Goal: Task Accomplishment & Management: Use online tool/utility

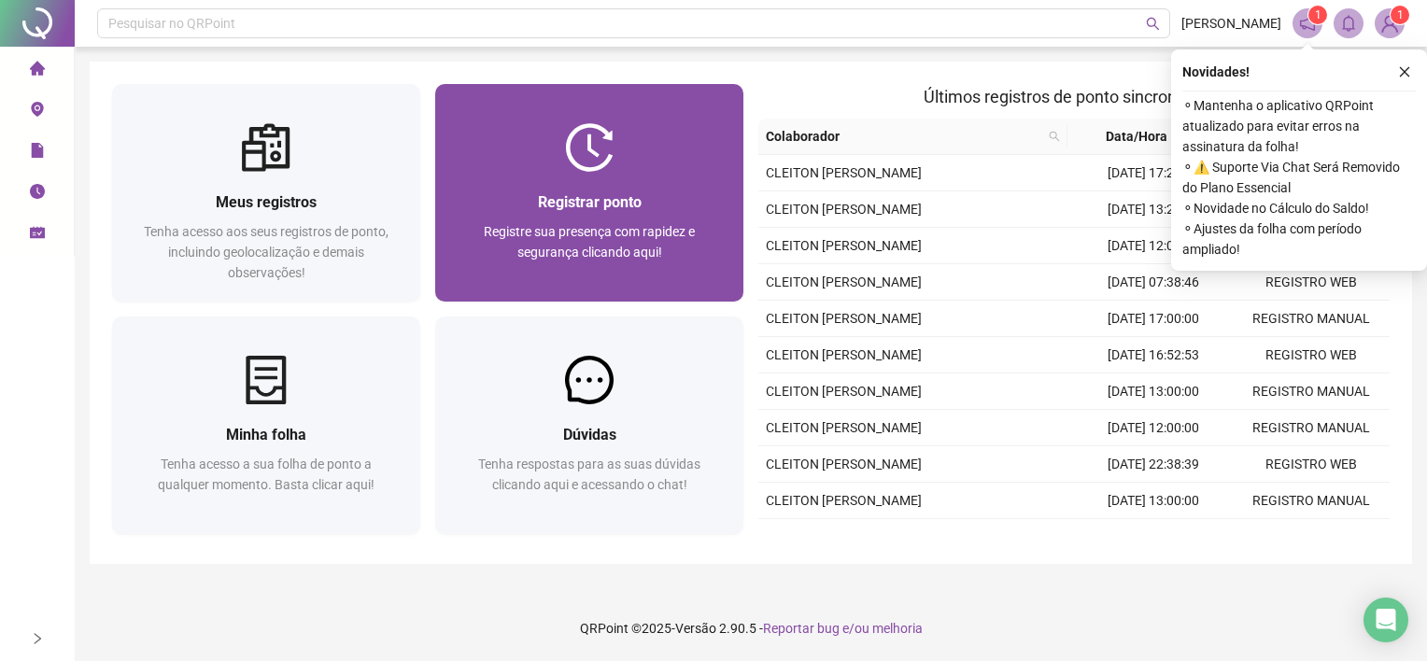
click at [628, 257] on span "Registre sua presença com rapidez e segurança clicando aqui!" at bounding box center [589, 241] width 211 height 35
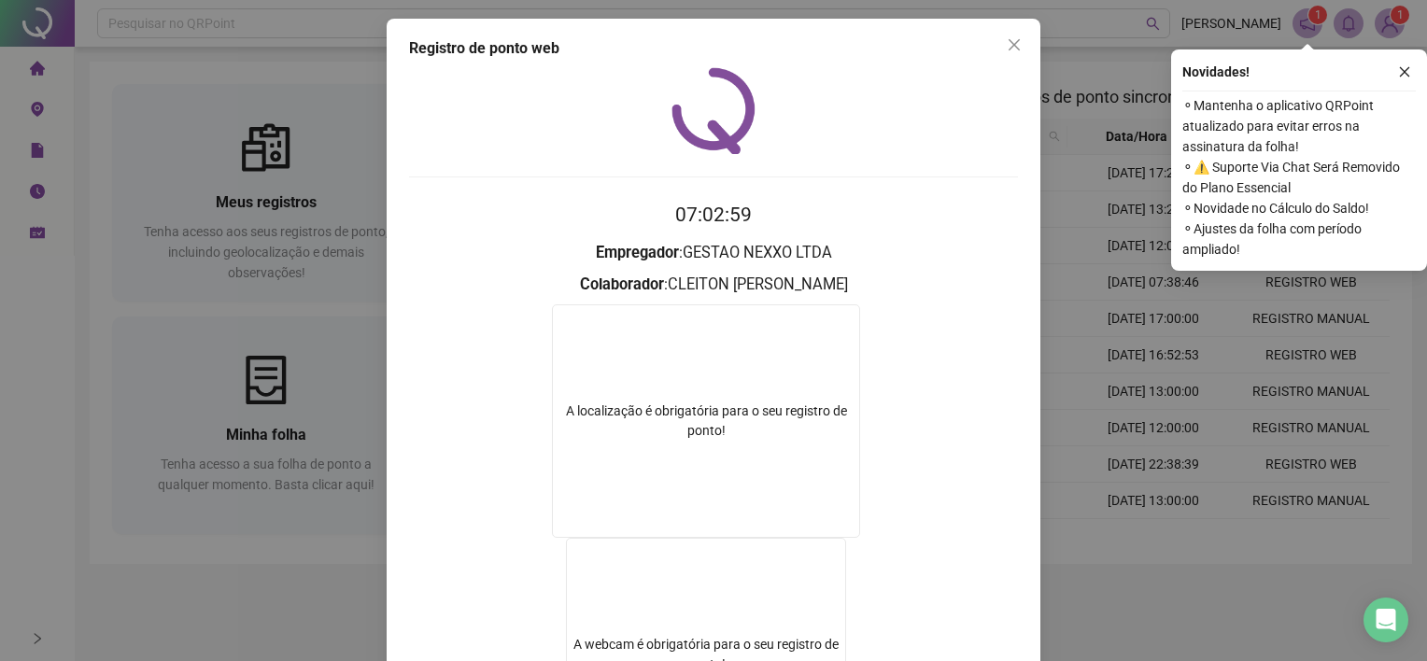
click at [506, 359] on form "A localização é obrigatória para o seu registro de ponto! A webcam é obrigatóri…" at bounding box center [713, 540] width 609 height 472
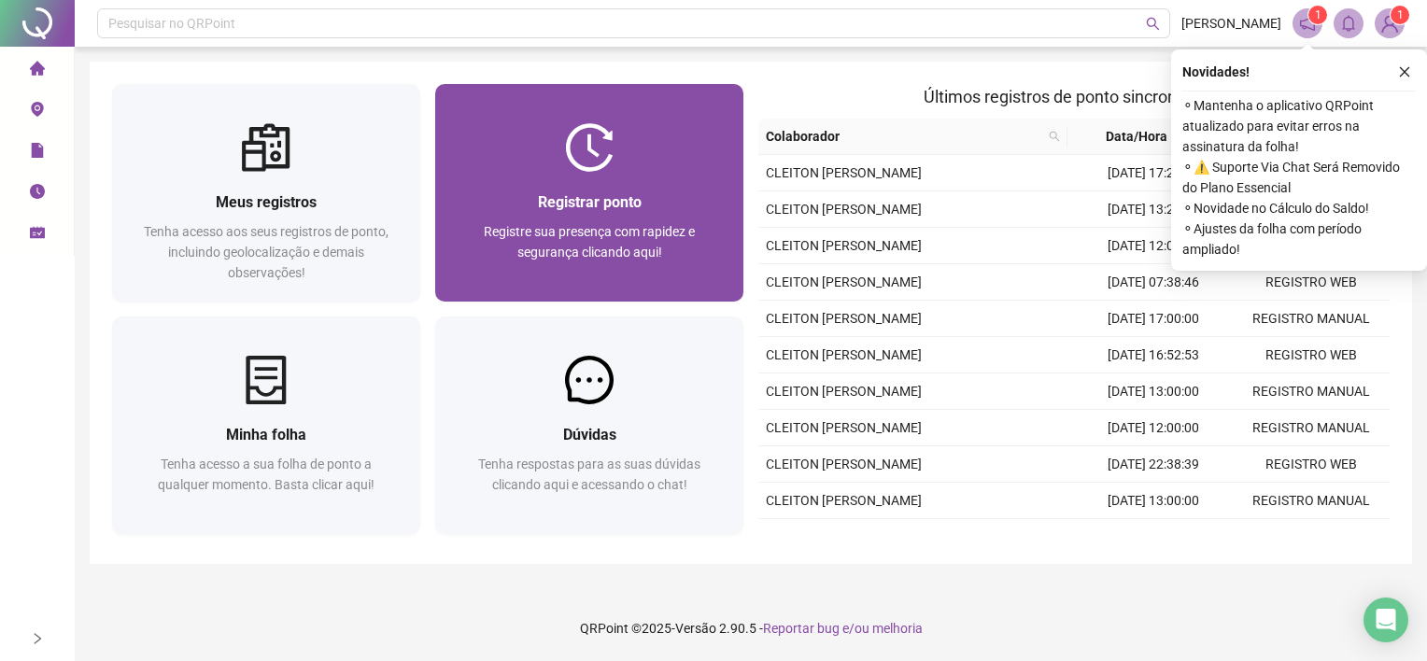
click at [594, 252] on span "Registre sua presença com rapidez e segurança clicando aqui!" at bounding box center [589, 241] width 211 height 35
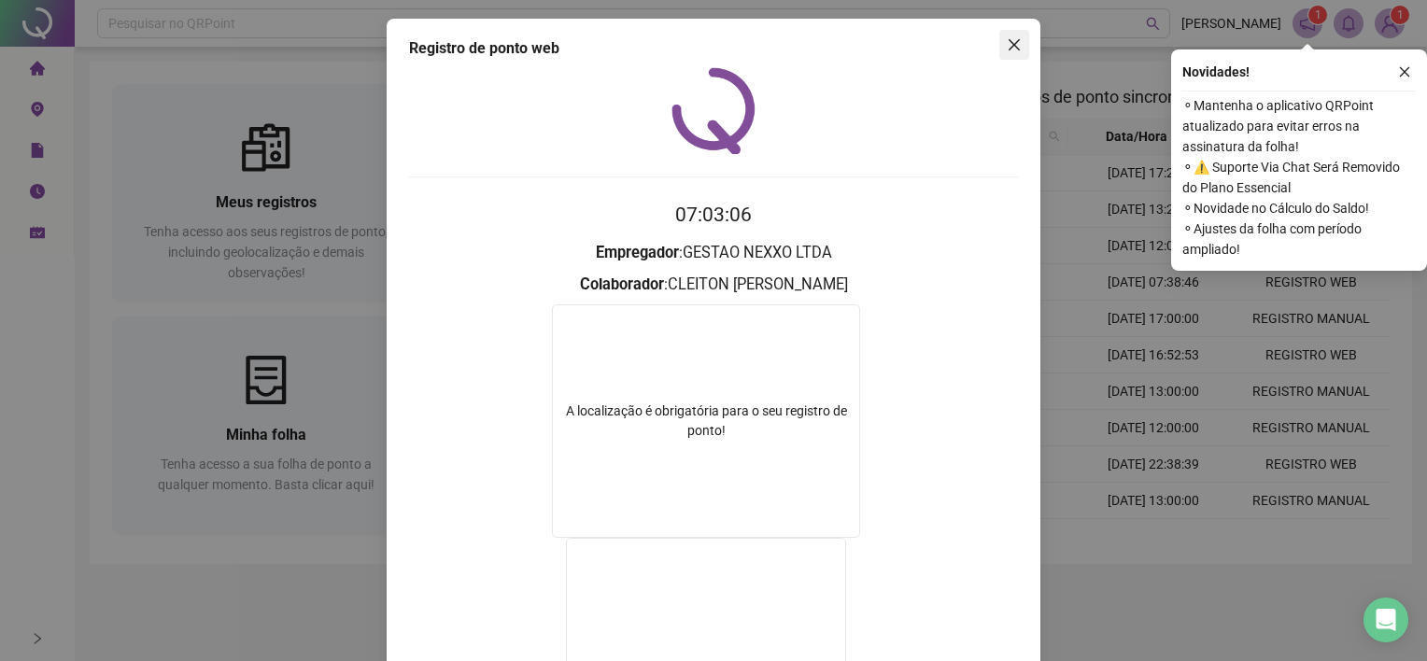
click at [1006, 50] on icon "close" at bounding box center [1013, 44] width 15 height 15
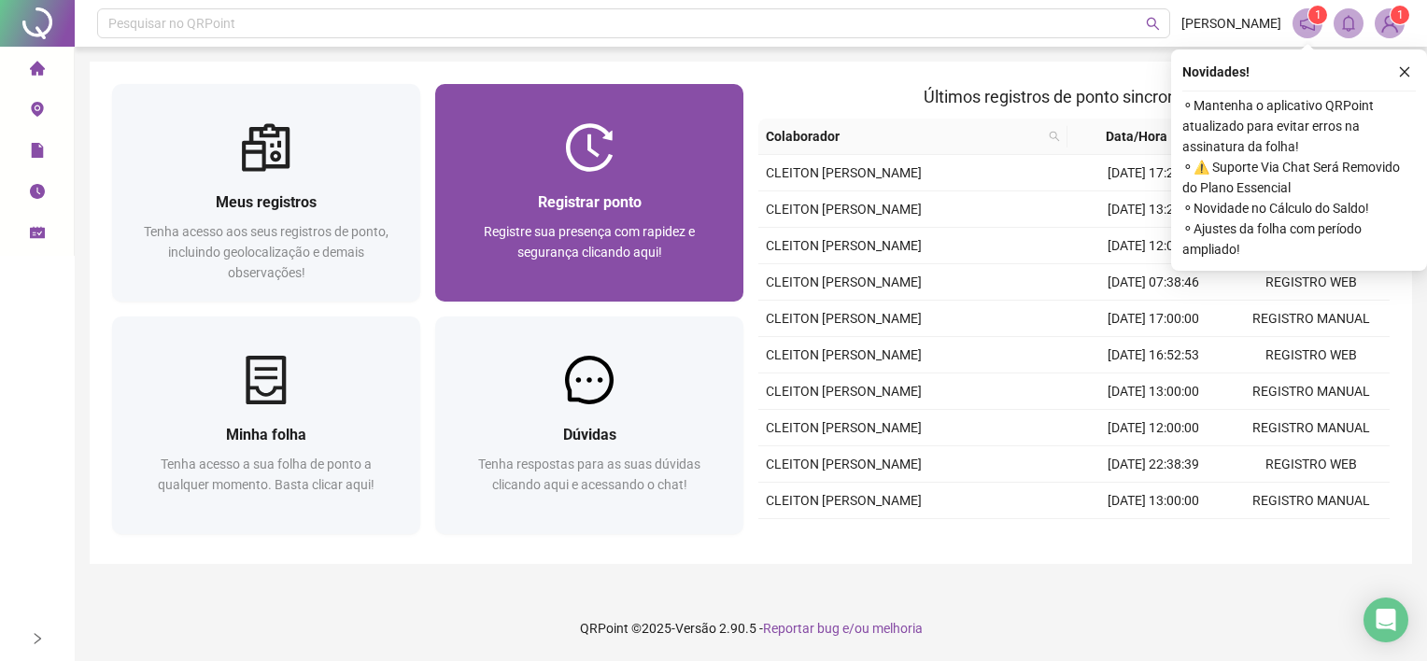
click at [558, 157] on div at bounding box center [589, 147] width 308 height 49
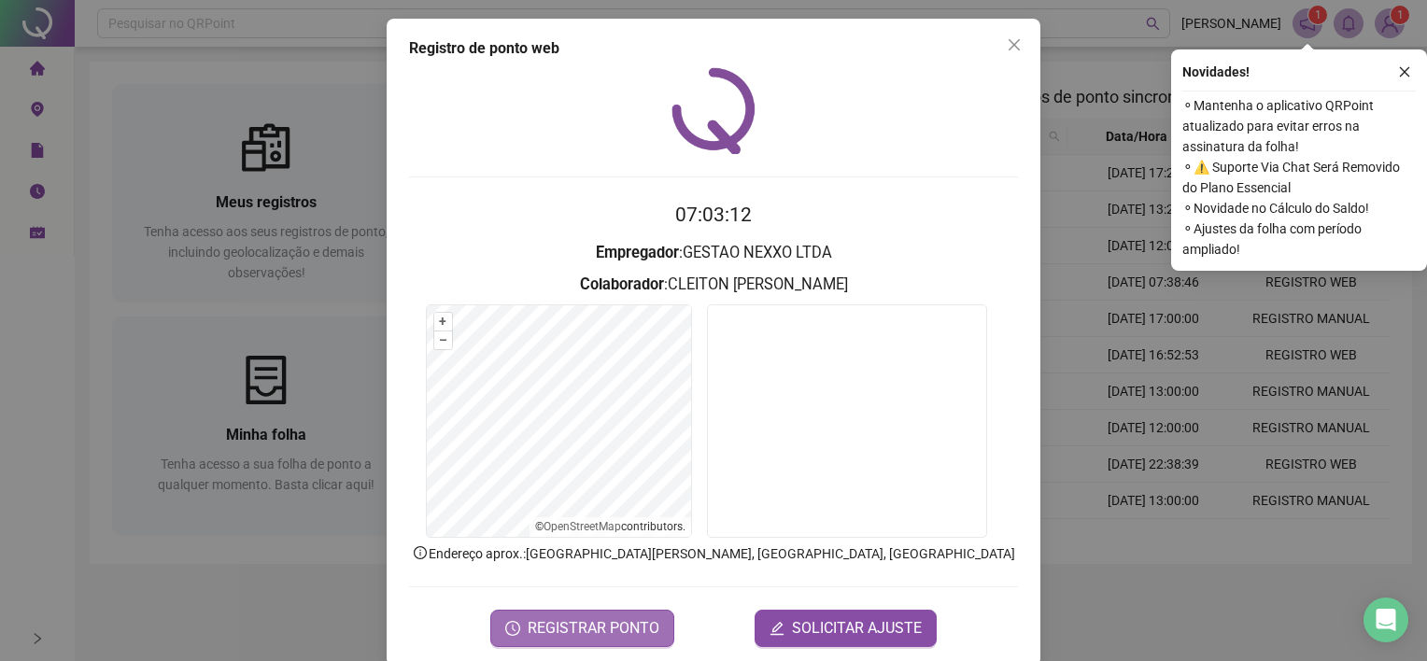
click at [541, 624] on span "REGISTRAR PONTO" at bounding box center [593, 628] width 132 height 22
